Goal: Task Accomplishment & Management: Use online tool/utility

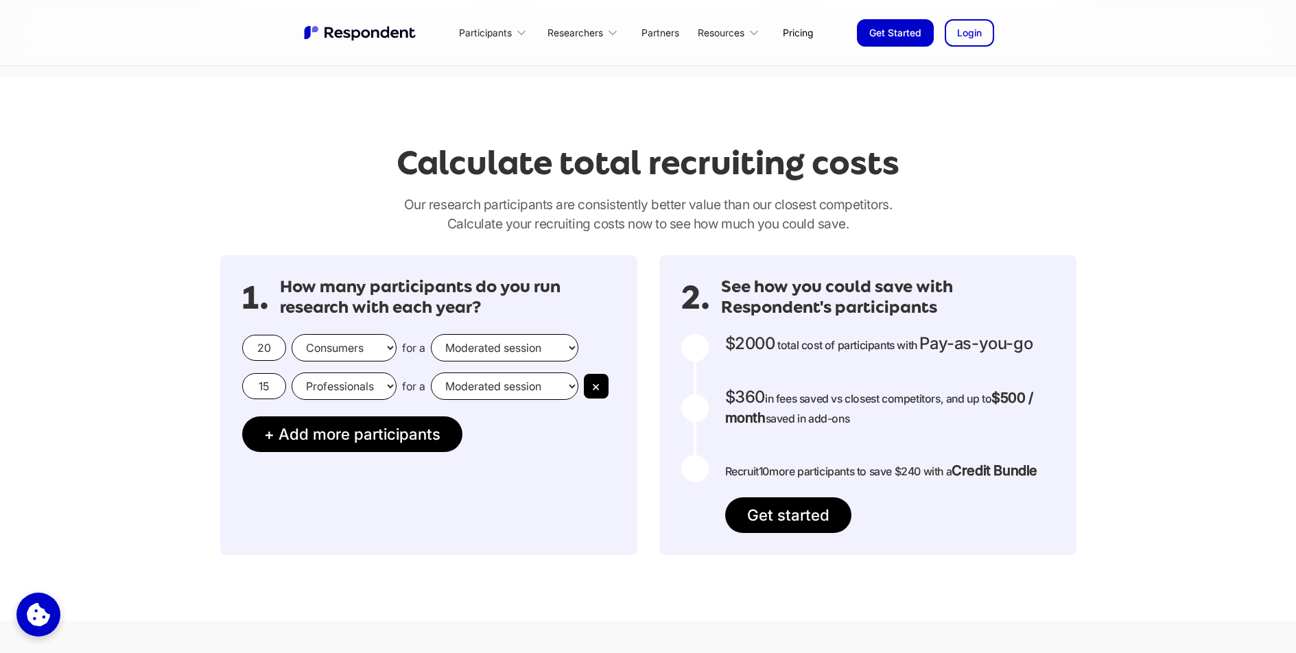
scroll to position [1081, 0]
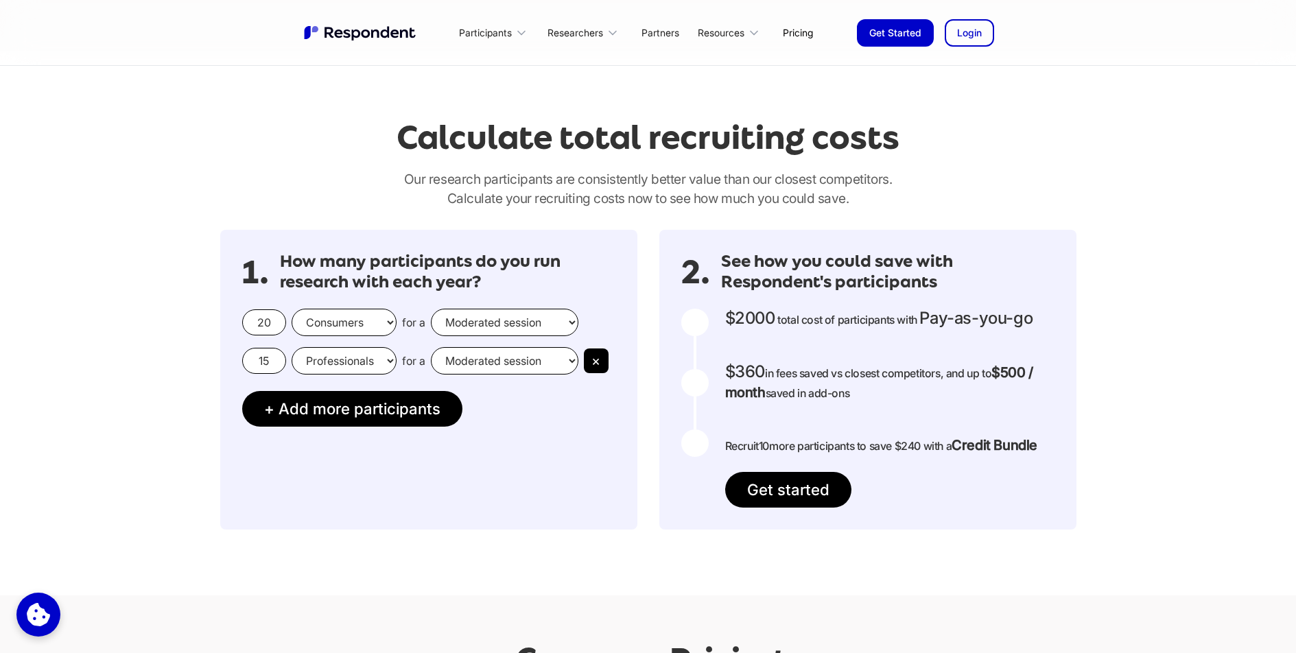
click at [506, 325] on select "Moderated session Unmoderated session" at bounding box center [505, 322] width 148 height 27
select select "unmoderated"
click at [431, 309] on select "Moderated session Unmoderated session" at bounding box center [505, 322] width 148 height 27
click at [378, 327] on select "Consumers Professionals" at bounding box center [344, 322] width 105 height 27
select select "professionals"
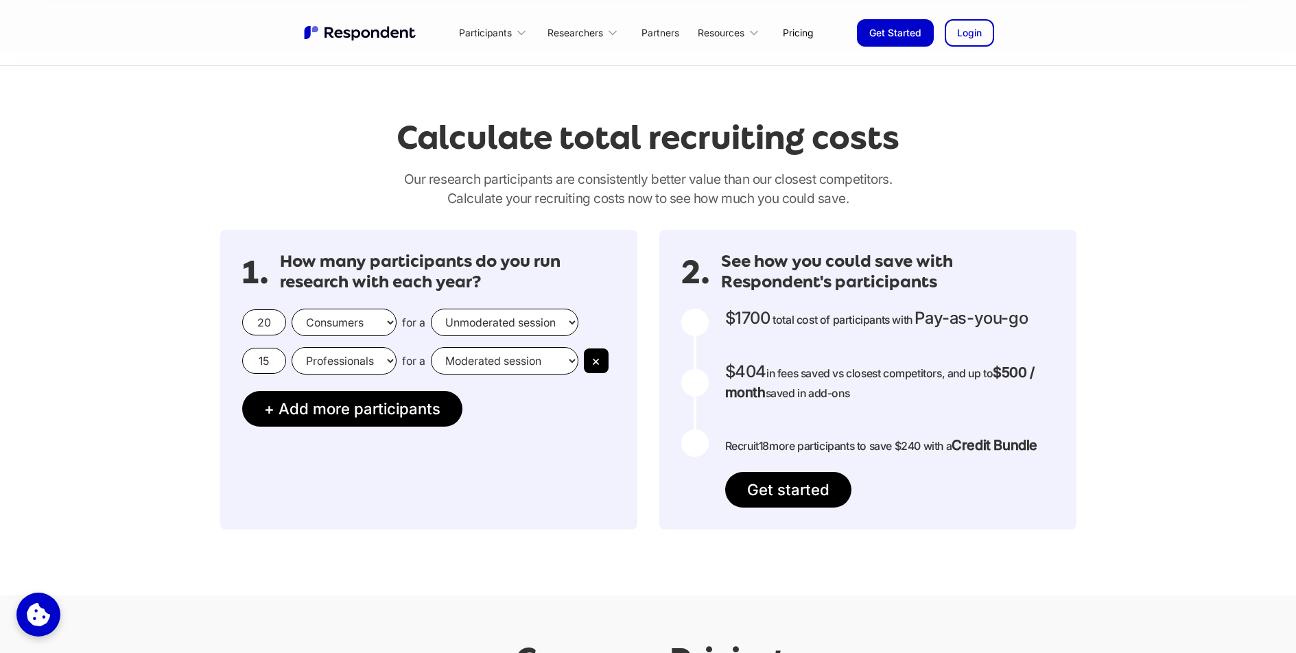
click at [292, 309] on select "Consumers Professionals" at bounding box center [344, 322] width 105 height 27
drag, startPoint x: 276, startPoint y: 322, endPoint x: 241, endPoint y: 318, distance: 35.2
click at [241, 318] on div "1. How many participants do you run research with each year? 20 Consumers Profe…" at bounding box center [428, 380] width 417 height 300
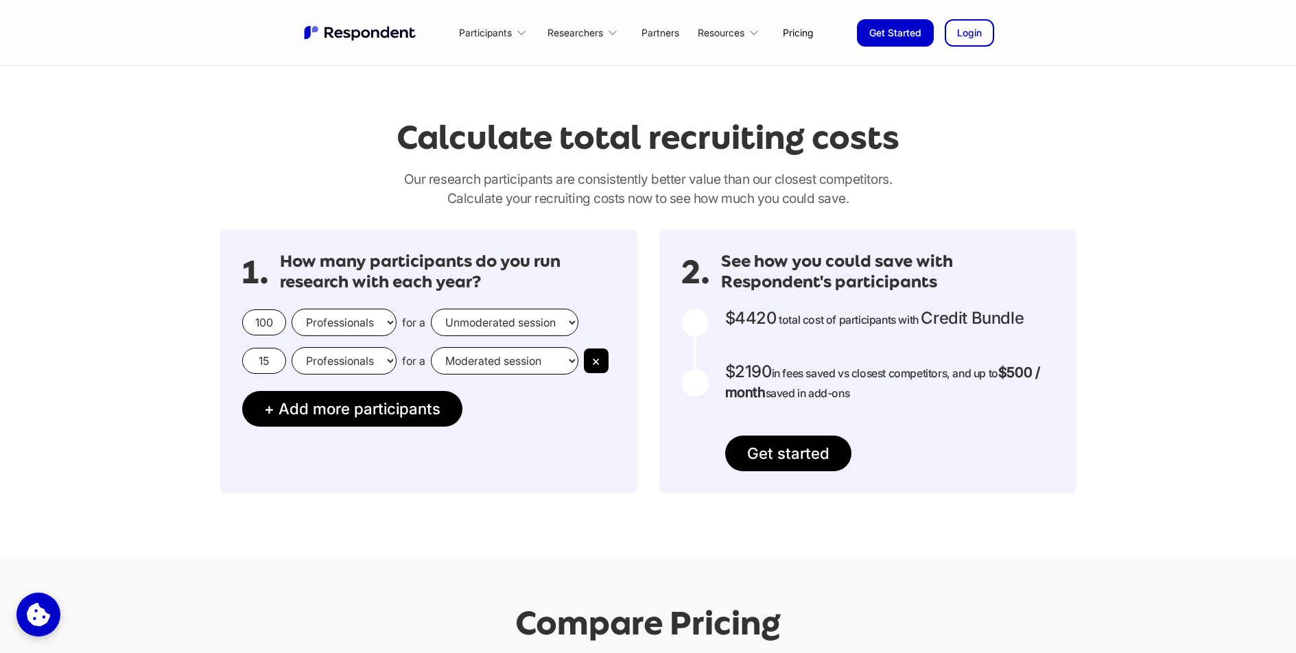
type input "100"
click at [528, 439] on div "1. How many participants do you run research with each year? 100 Consumers Prof…" at bounding box center [428, 362] width 417 height 264
drag, startPoint x: 277, startPoint y: 362, endPoint x: 244, endPoint y: 359, distance: 32.4
click at [244, 359] on input "15" at bounding box center [264, 361] width 44 height 26
type input "20"
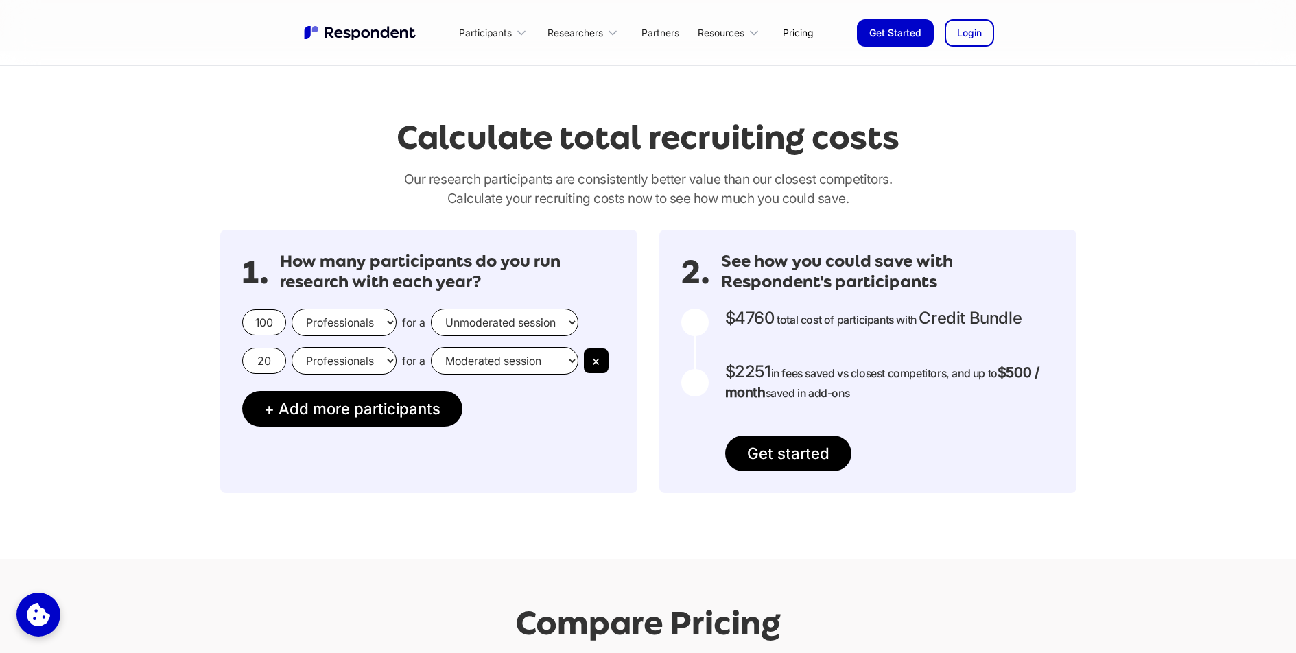
click at [557, 408] on div "1. How many participants do you run research with each year? 100 Consumers Prof…" at bounding box center [428, 362] width 417 height 264
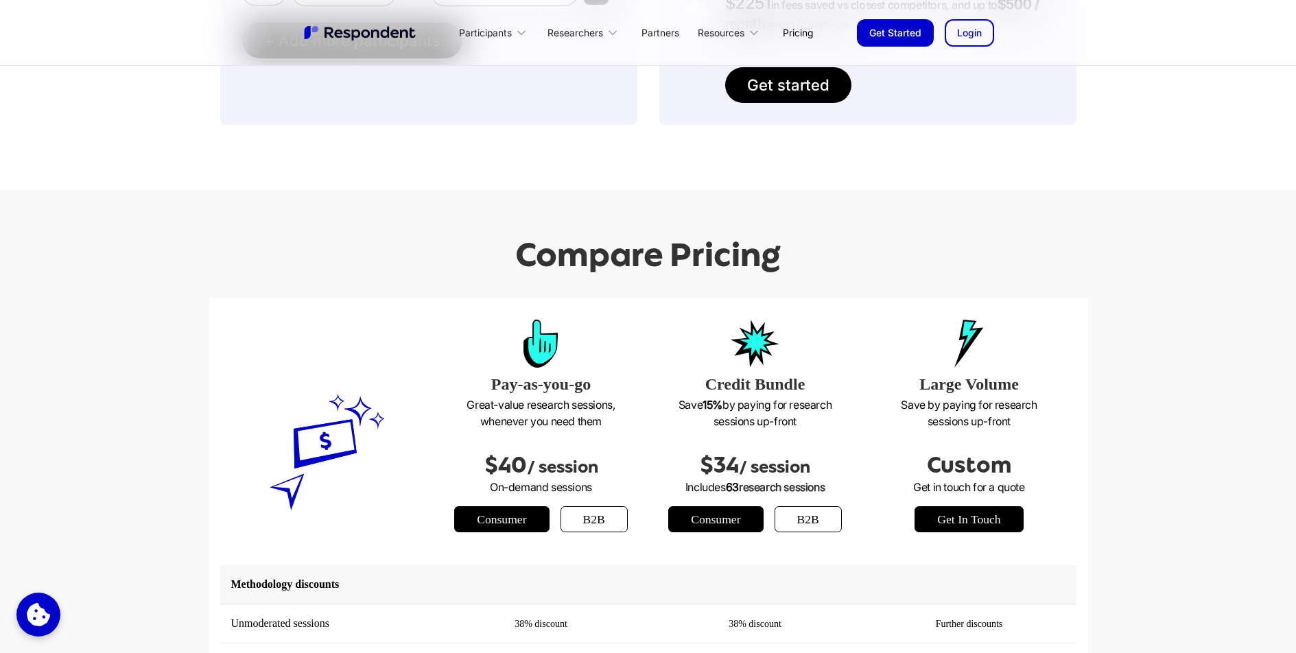
scroll to position [1130, 0]
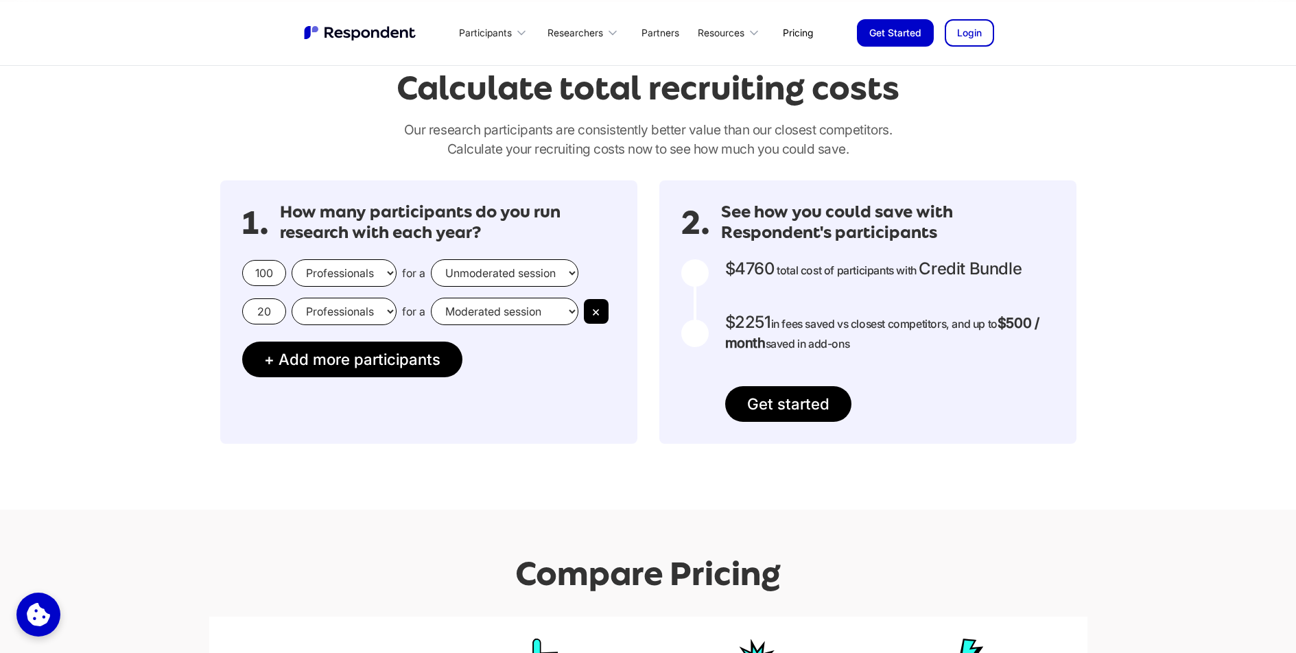
drag, startPoint x: 854, startPoint y: 345, endPoint x: 773, endPoint y: 326, distance: 83.7
click at [773, 326] on p "$2251 in fees saved vs closest competitors, and up to $500 / month saved in add…" at bounding box center [889, 333] width 329 height 40
copy p "in fees saved vs closest competitors, and up to $500 / month saved in add-ons"
click at [779, 408] on link "Get started" at bounding box center [788, 404] width 126 height 36
